Goal: Task Accomplishment & Management: Use online tool/utility

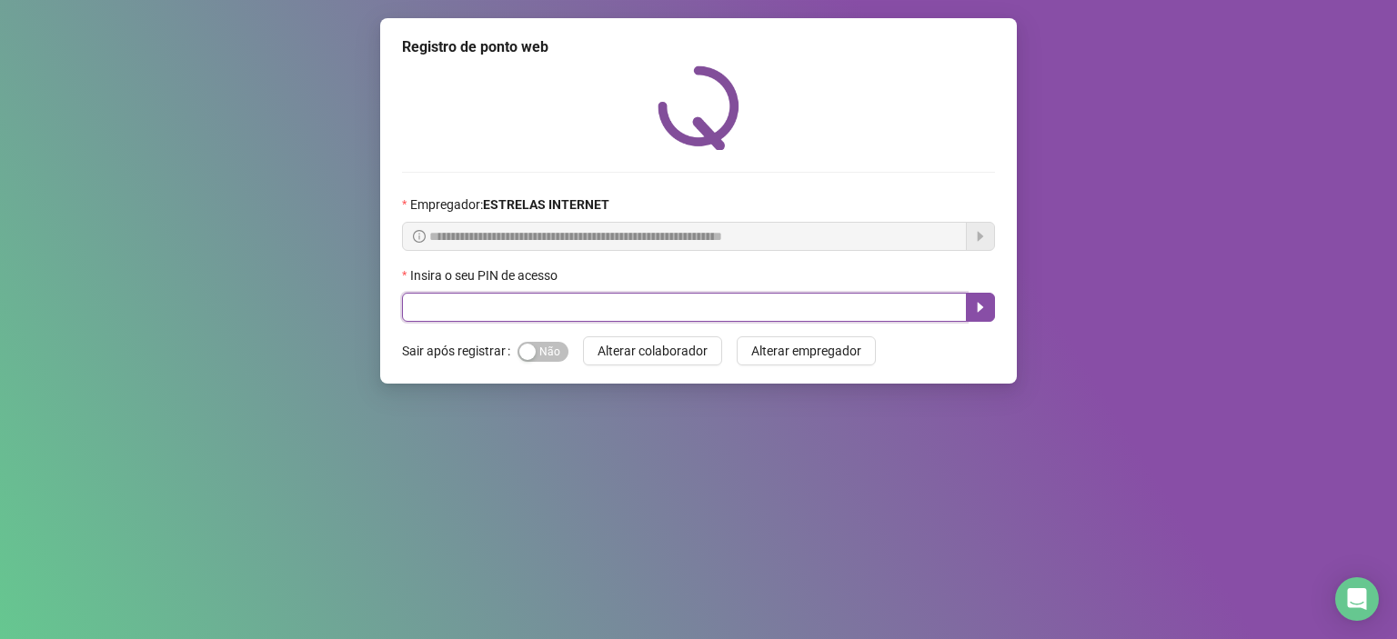
click at [538, 322] on input "text" at bounding box center [684, 307] width 565 height 29
click at [495, 310] on input "text" at bounding box center [684, 307] width 565 height 29
type input "*****"
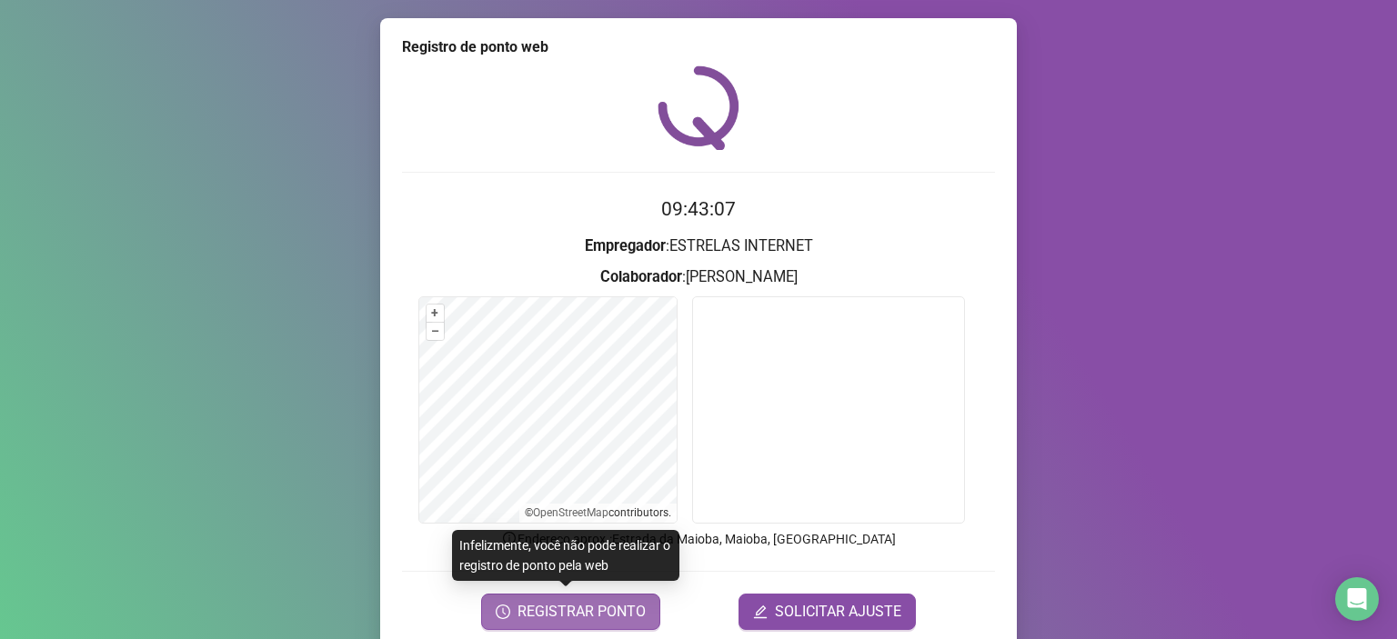
click at [578, 618] on span "REGISTRAR PONTO" at bounding box center [582, 612] width 128 height 22
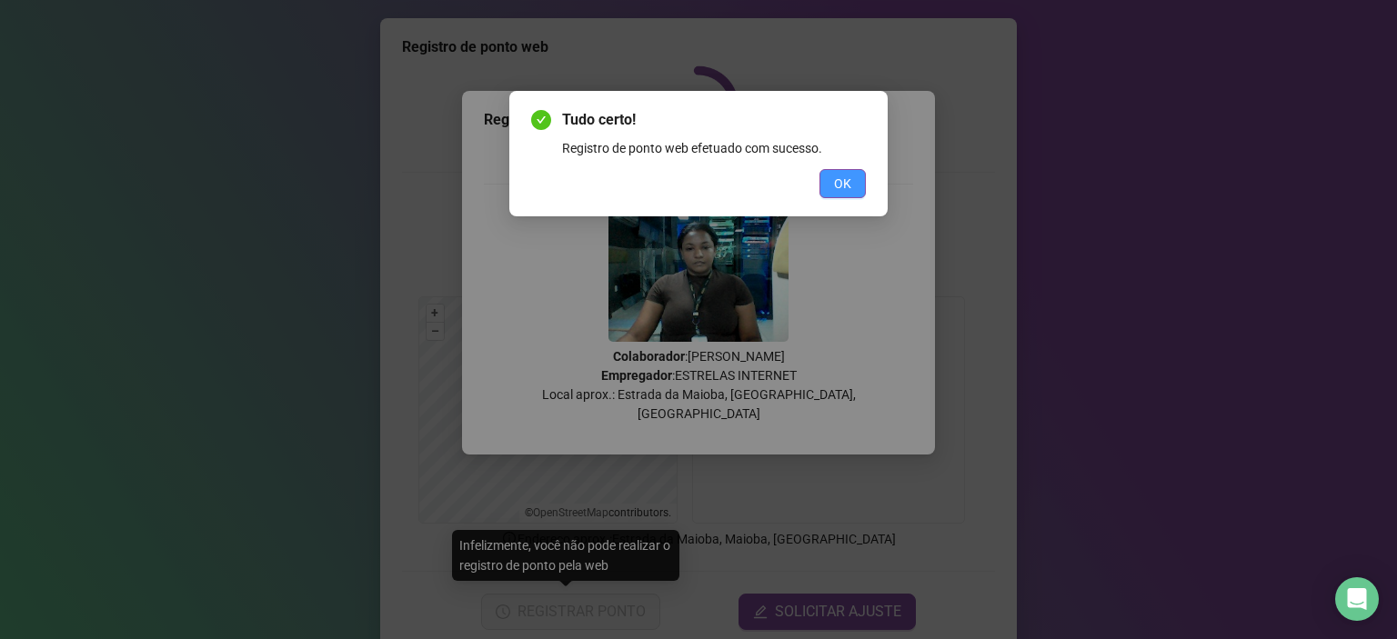
click at [853, 177] on button "OK" at bounding box center [842, 183] width 46 height 29
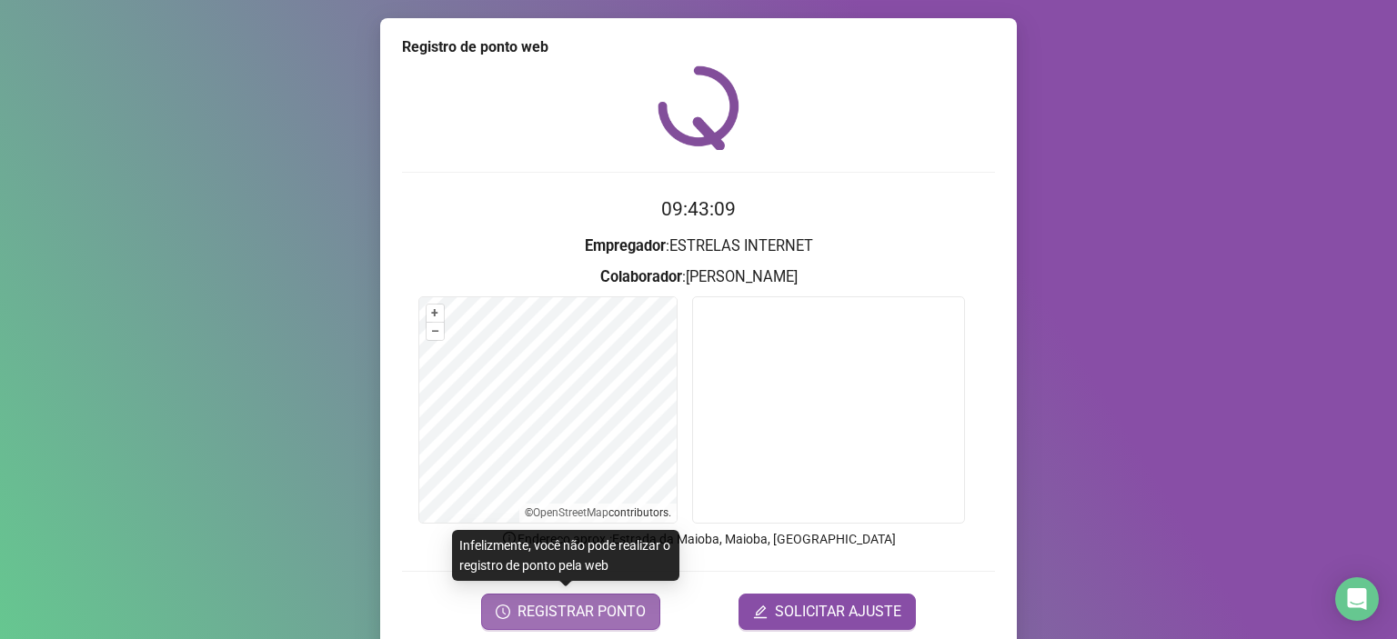
click at [604, 603] on span "REGISTRAR PONTO" at bounding box center [582, 612] width 128 height 22
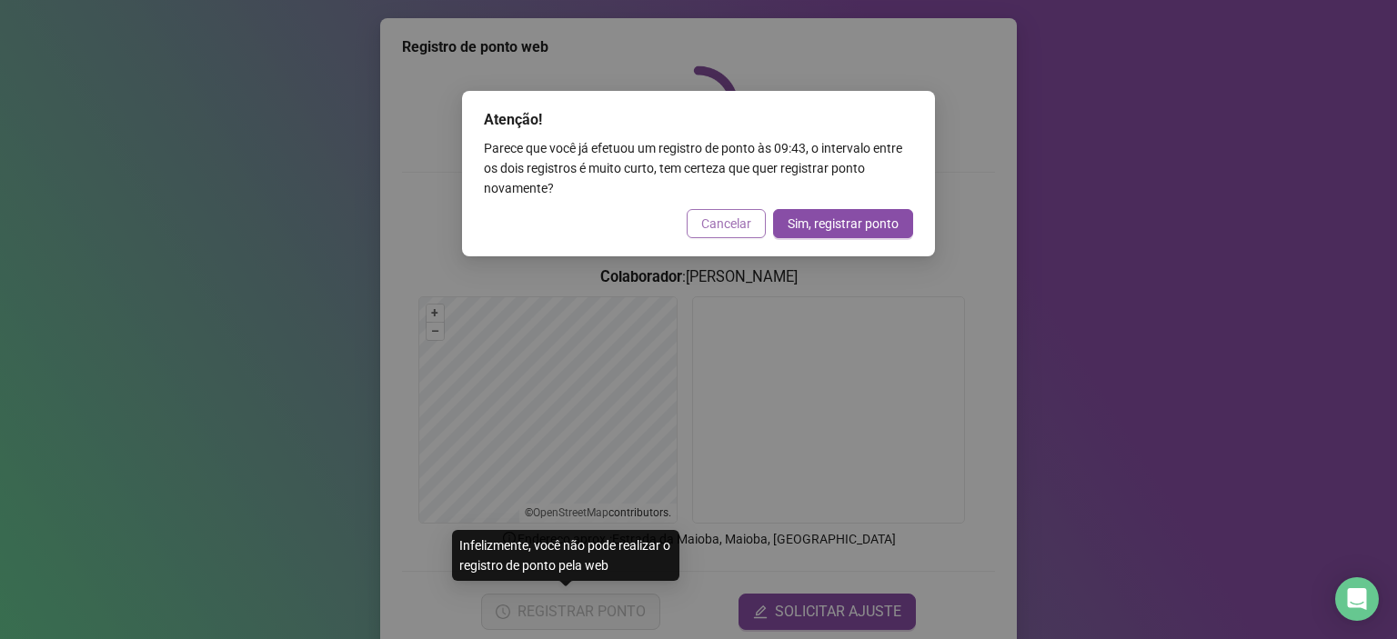
drag, startPoint x: 744, startPoint y: 246, endPoint x: 742, endPoint y: 236, distance: 9.3
click at [742, 237] on div "Atenção! Parece que você já efetuou um registro de ponto às 09:43 , o intervalo…" at bounding box center [698, 174] width 473 height 166
click at [735, 222] on span "Cancelar" at bounding box center [726, 224] width 50 height 20
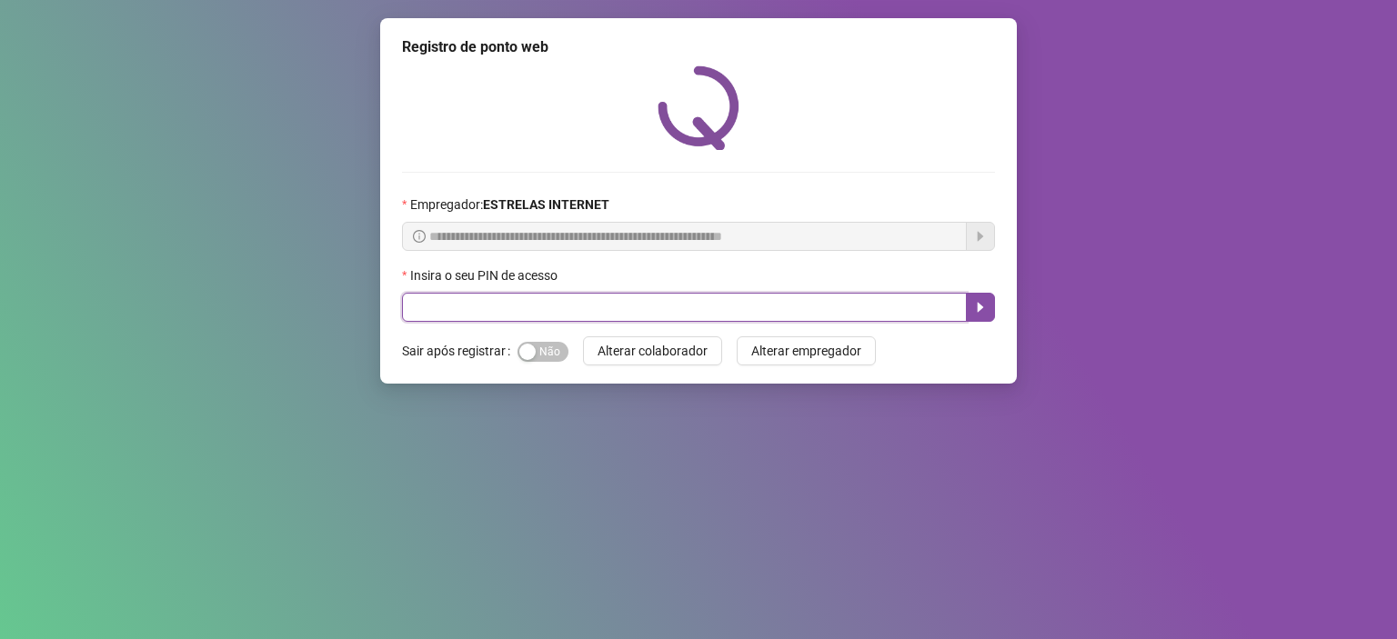
click at [515, 310] on input "text" at bounding box center [684, 307] width 565 height 29
type input "*****"
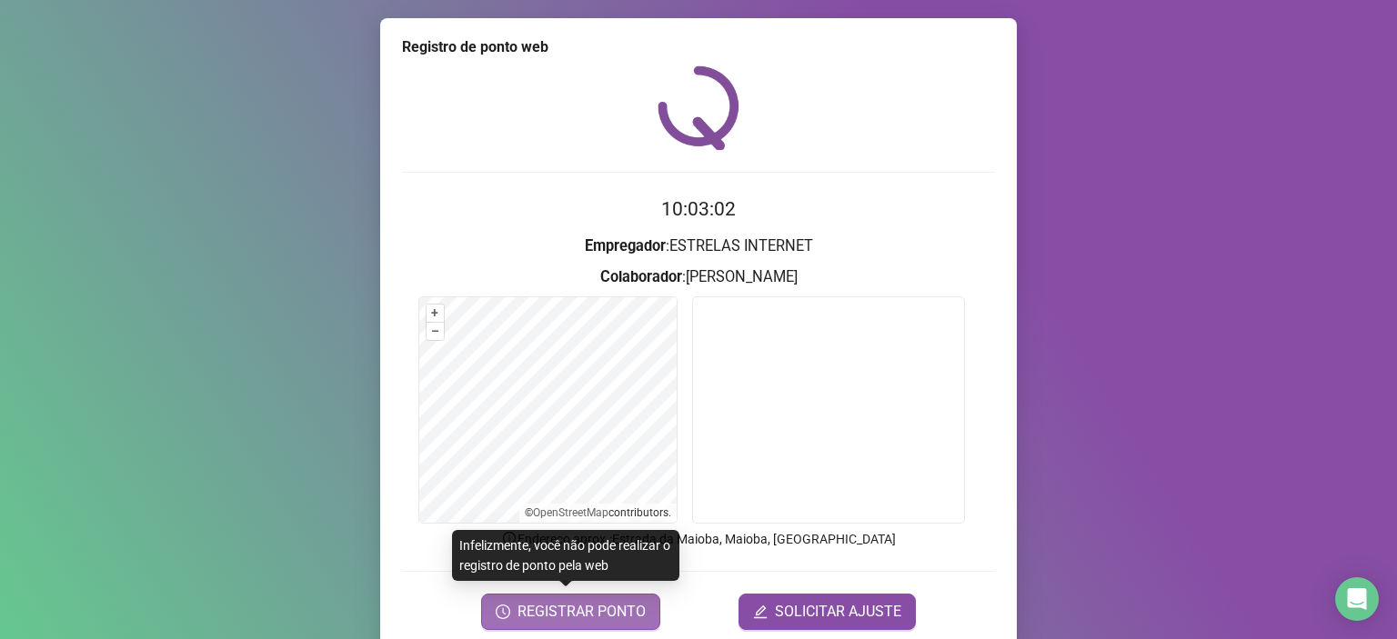
click at [594, 618] on span "REGISTRAR PONTO" at bounding box center [582, 612] width 128 height 22
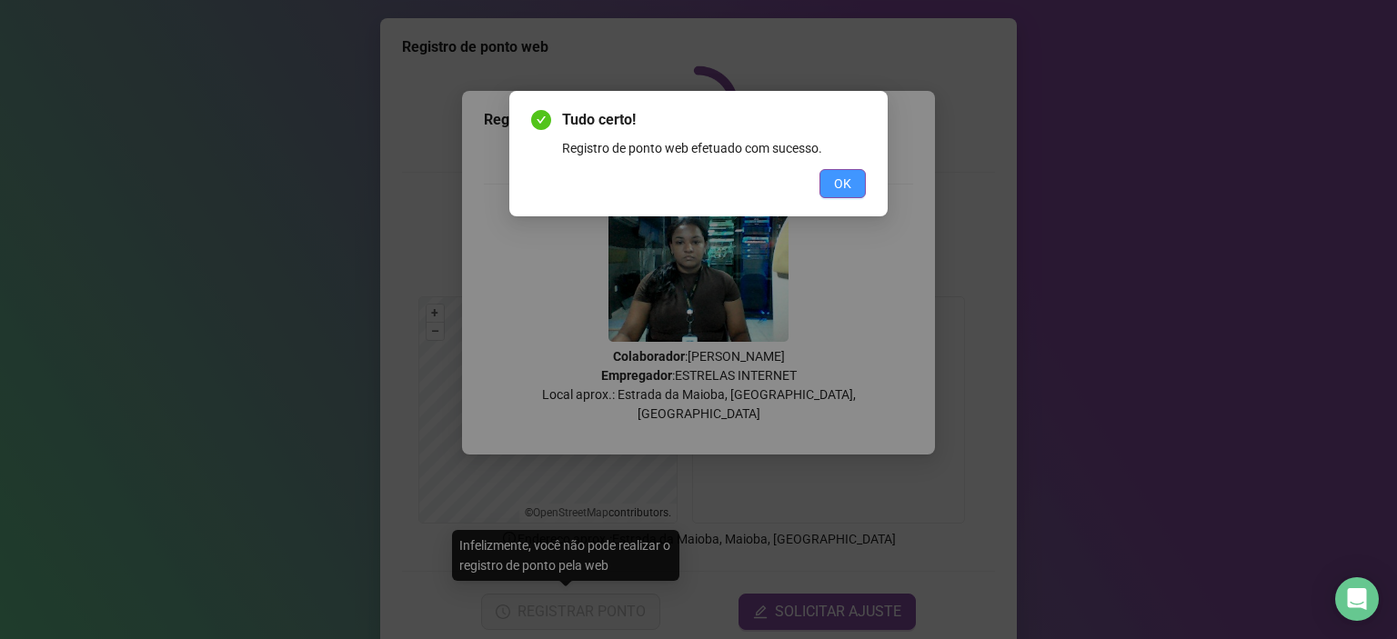
click at [840, 191] on span "OK" at bounding box center [842, 184] width 17 height 20
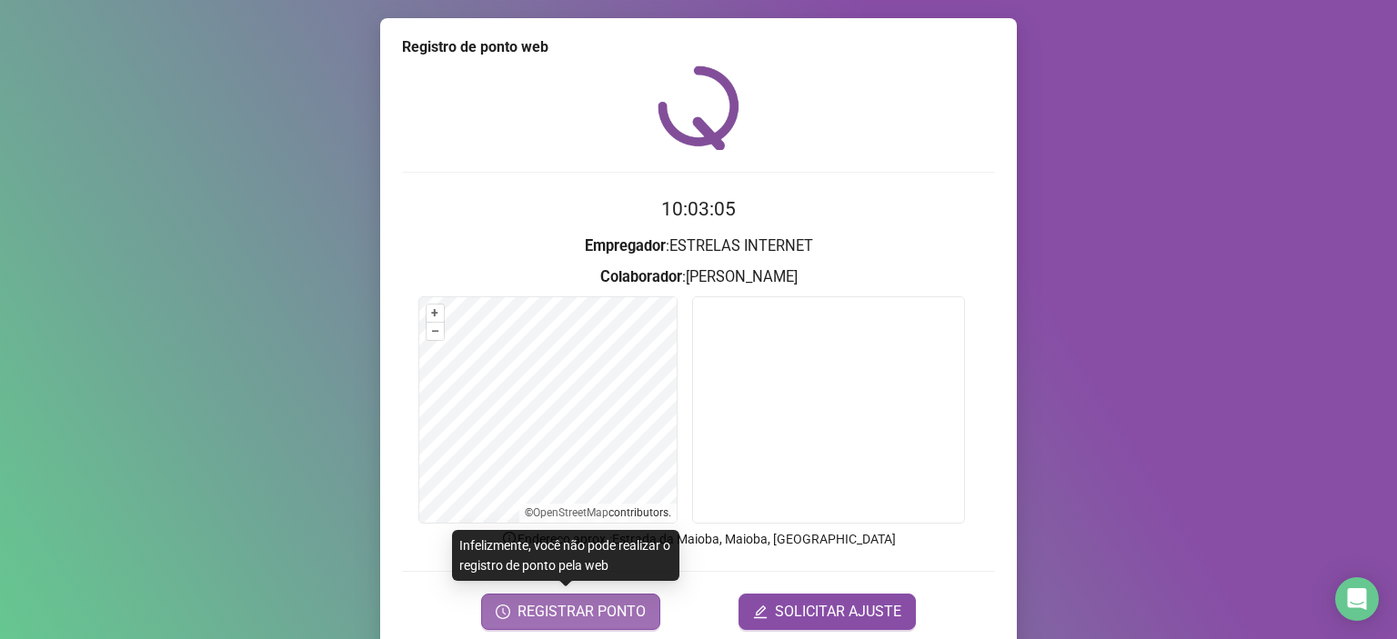
click at [585, 603] on span "REGISTRAR PONTO" at bounding box center [582, 612] width 128 height 22
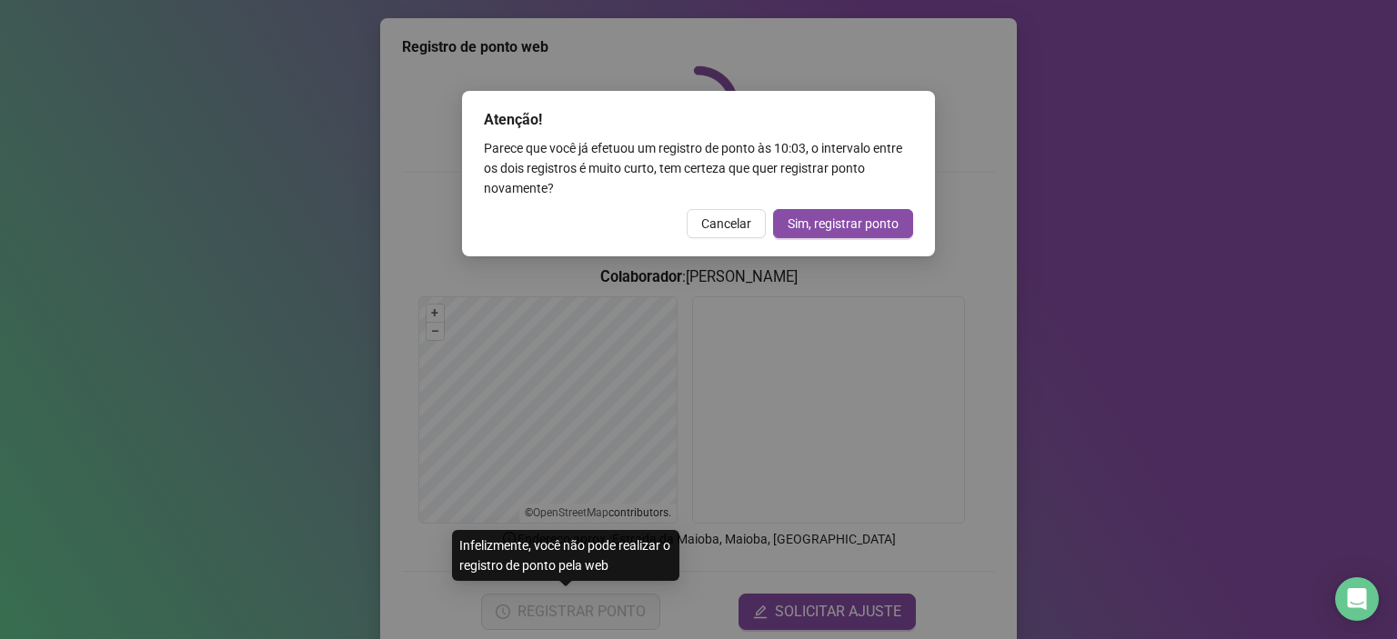
drag, startPoint x: 711, startPoint y: 228, endPoint x: 968, endPoint y: 17, distance: 332.1
click at [712, 226] on span "Cancelar" at bounding box center [726, 224] width 50 height 20
